Goal: Find specific page/section: Find specific page/section

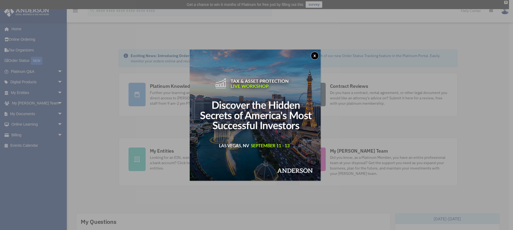
click at [316, 56] on button "x" at bounding box center [315, 56] width 8 height 8
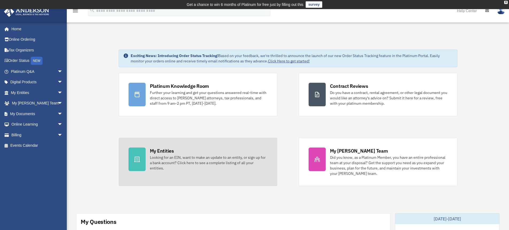
click at [211, 162] on div "Looking for an EIN, want to make an update to an entity, or sign up for a bank …" at bounding box center [209, 162] width 118 height 16
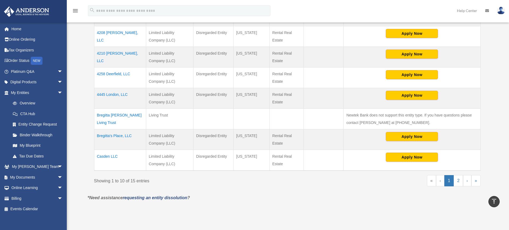
scroll to position [214, 0]
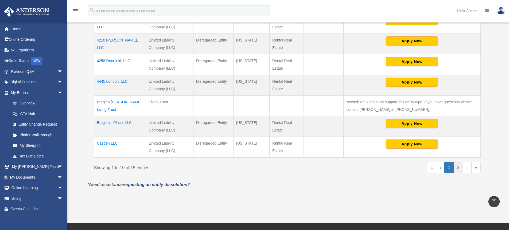
click at [459, 168] on link "2" at bounding box center [458, 167] width 9 height 11
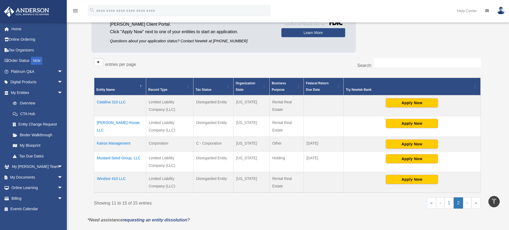
scroll to position [64, 0]
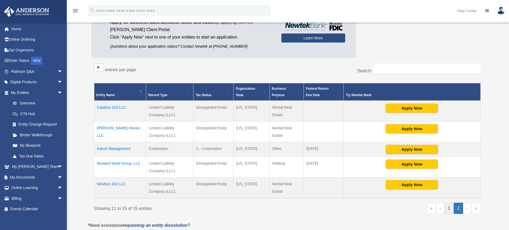
click at [448, 209] on link "1" at bounding box center [448, 207] width 9 height 11
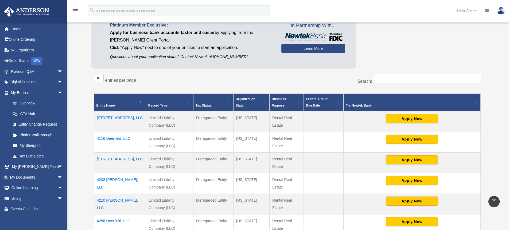
scroll to position [0, 0]
